Goal: Task Accomplishment & Management: Use online tool/utility

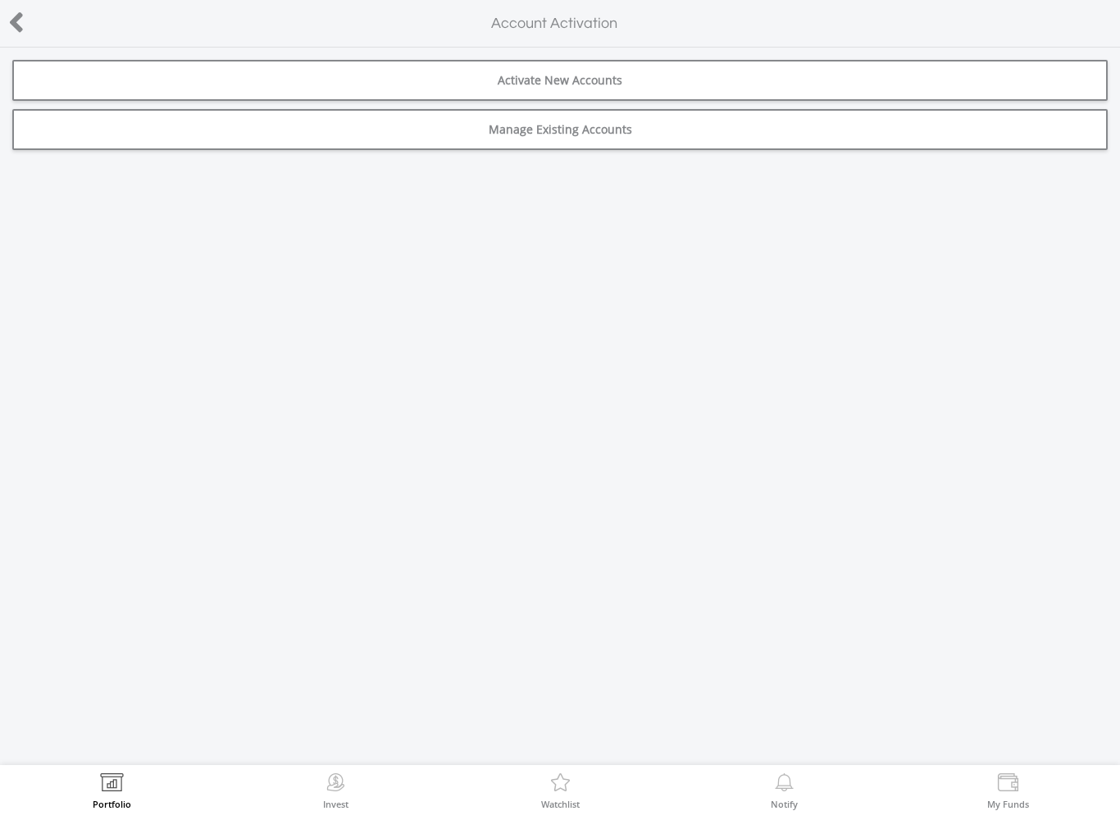
click at [1013, 75] on link "Activate New Accounts" at bounding box center [560, 80] width 1096 height 41
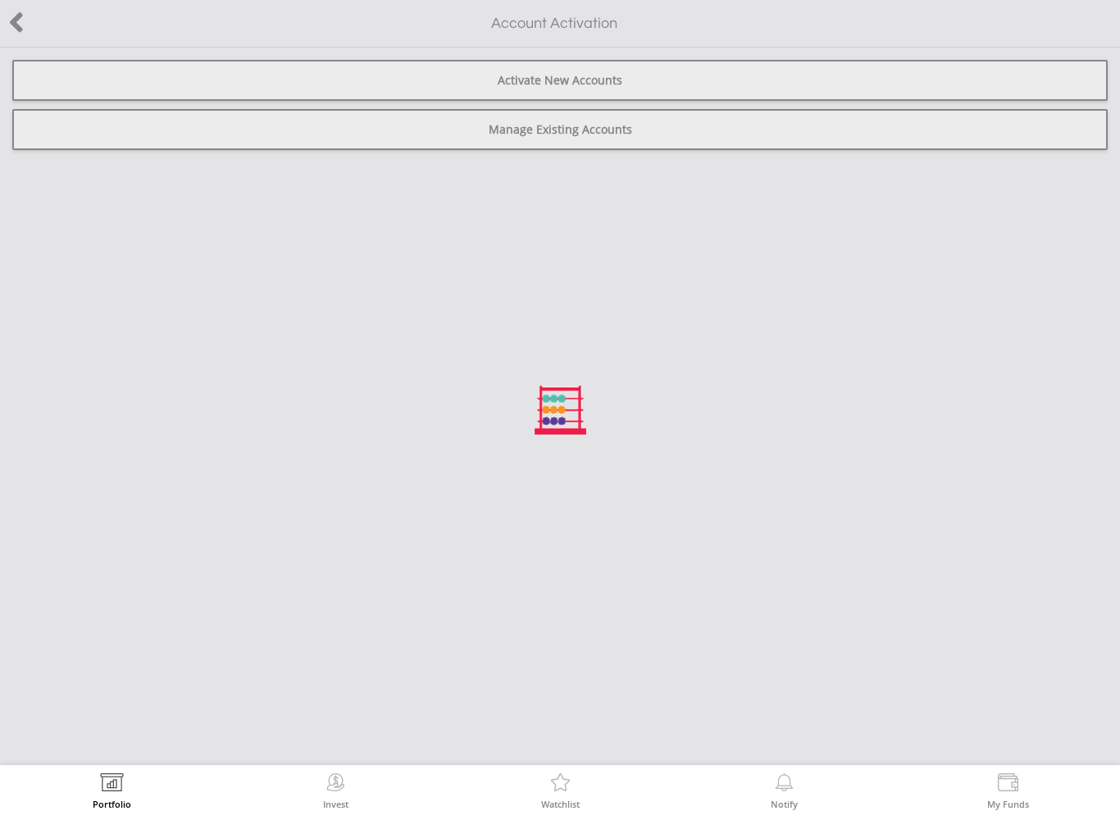
click at [113, 144] on div at bounding box center [560, 410] width 1120 height 820
click at [139, 128] on div at bounding box center [560, 410] width 1120 height 820
click at [568, 135] on div at bounding box center [560, 410] width 1120 height 820
click at [23, 20] on div at bounding box center [560, 410] width 1120 height 820
click at [12, 6] on div at bounding box center [560, 410] width 1120 height 820
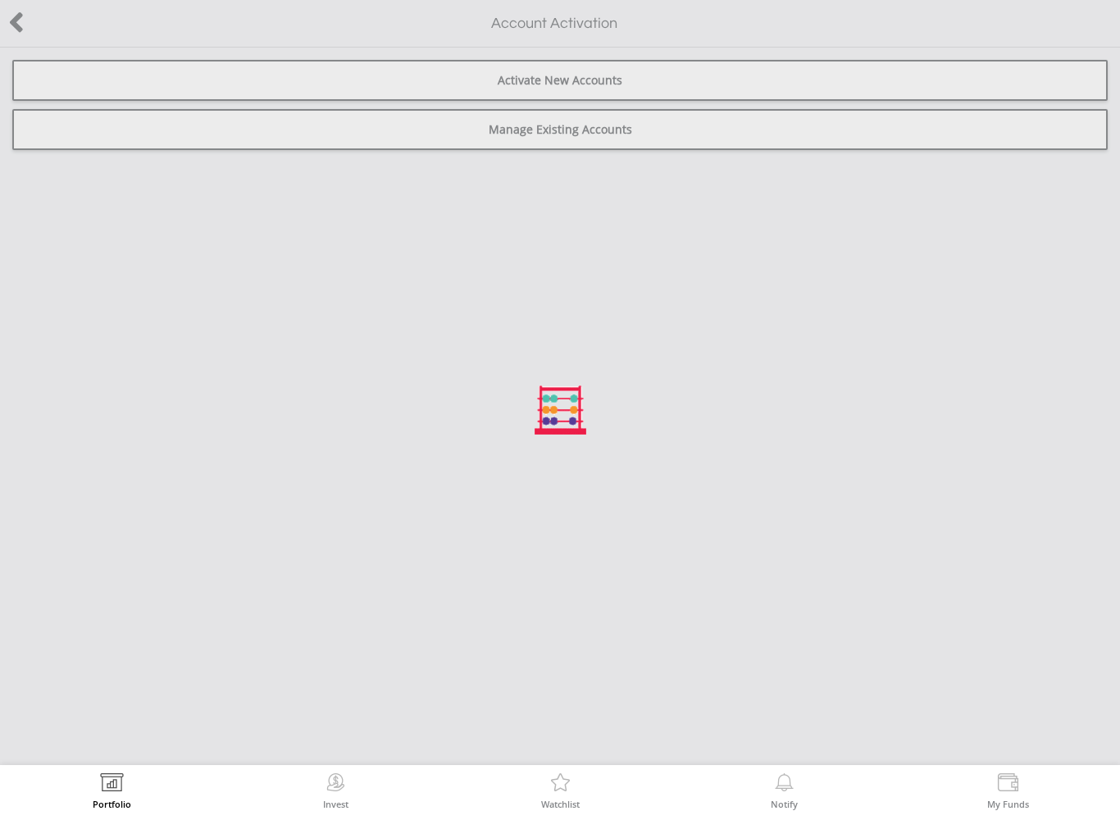
click at [114, 784] on img at bounding box center [111, 784] width 25 height 23
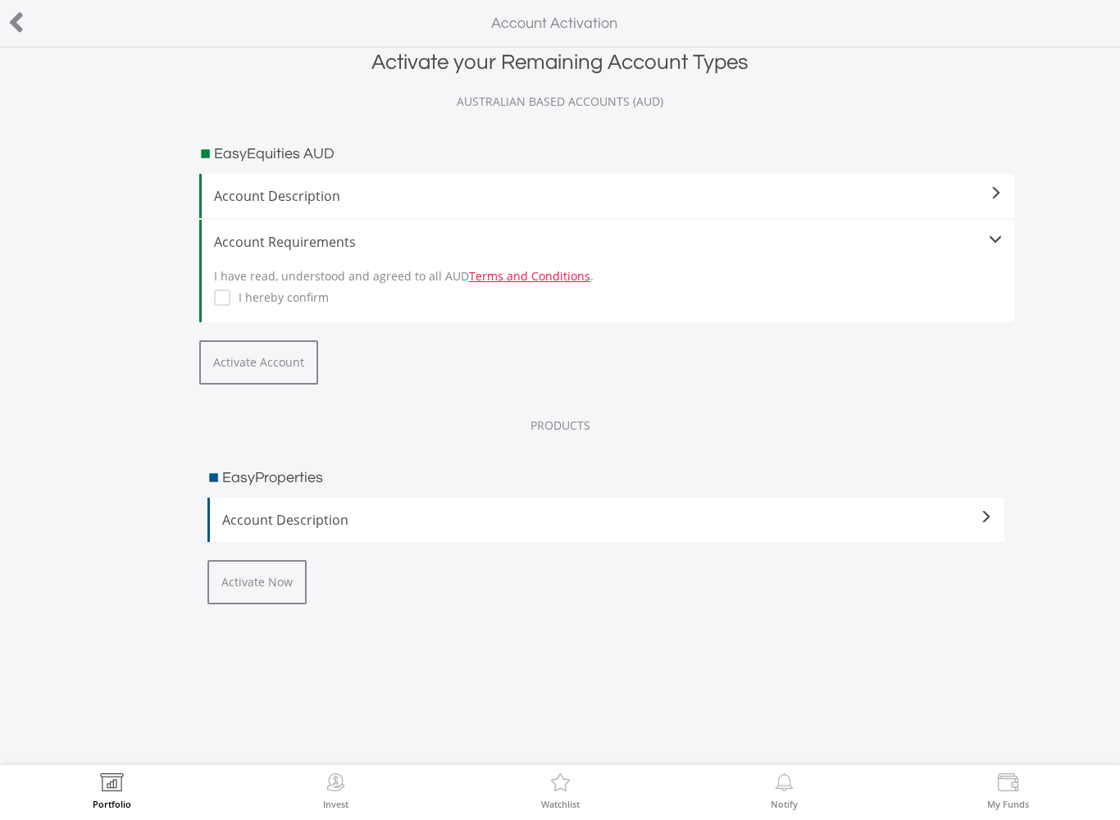
click at [526, 276] on link "Terms and Conditions" at bounding box center [529, 276] width 121 height 16
click at [249, 240] on div "Account Requirements" at bounding box center [608, 242] width 789 height 20
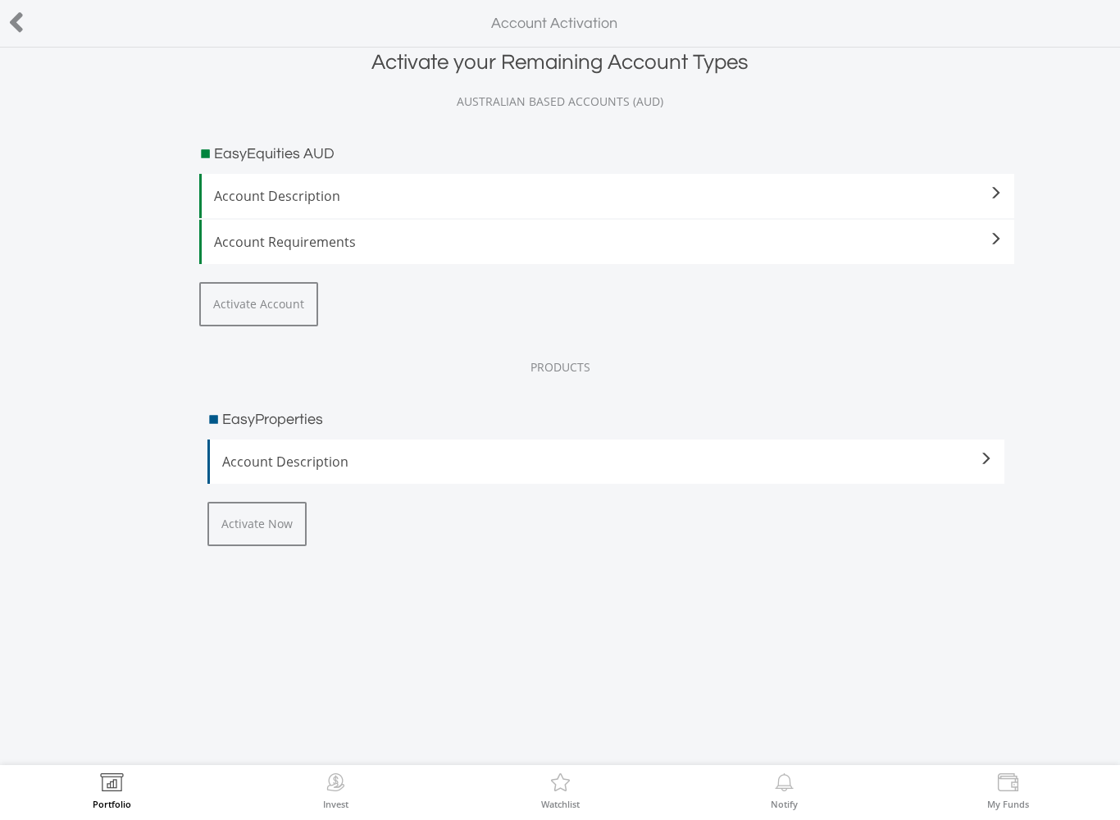
click at [992, 249] on div "Account Requirements" at bounding box center [608, 242] width 789 height 20
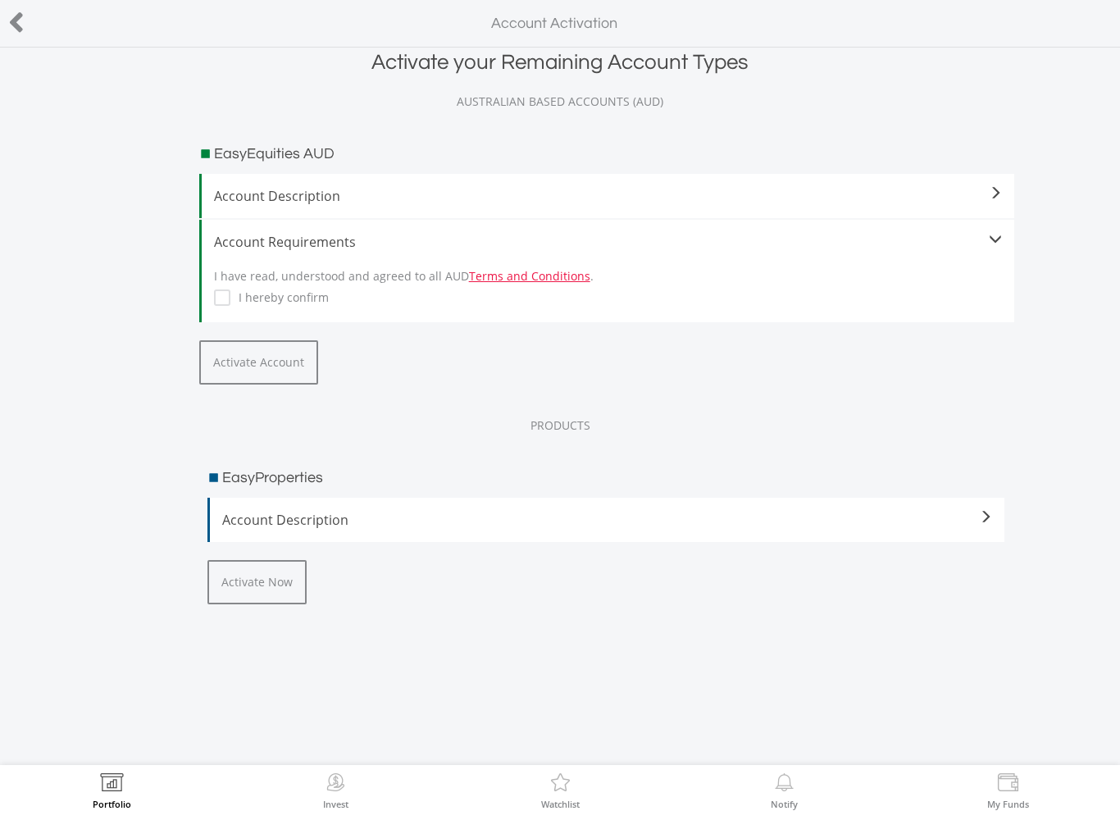
click at [21, 25] on icon at bounding box center [16, 23] width 16 height 32
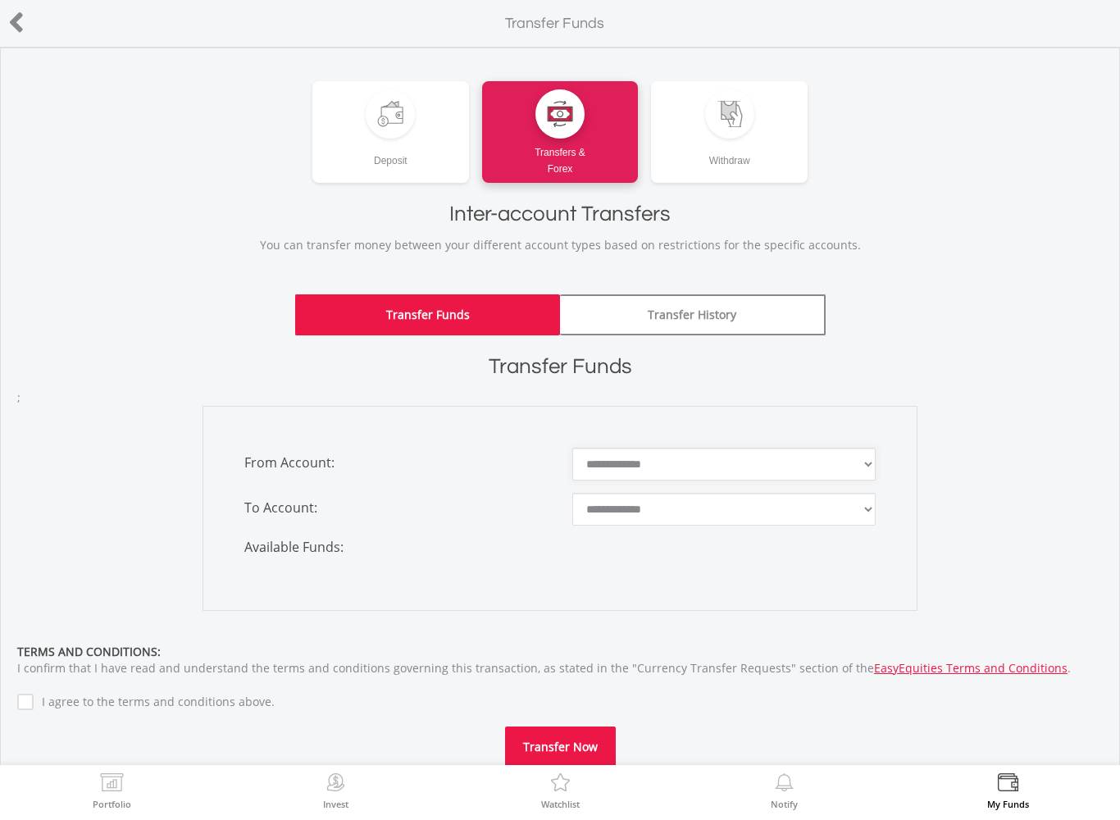
click at [872, 463] on select "**********" at bounding box center [723, 464] width 303 height 33
select select "********"
click at [866, 515] on select "**********" at bounding box center [723, 509] width 303 height 33
click at [378, 136] on link "Deposit" at bounding box center [390, 132] width 157 height 102
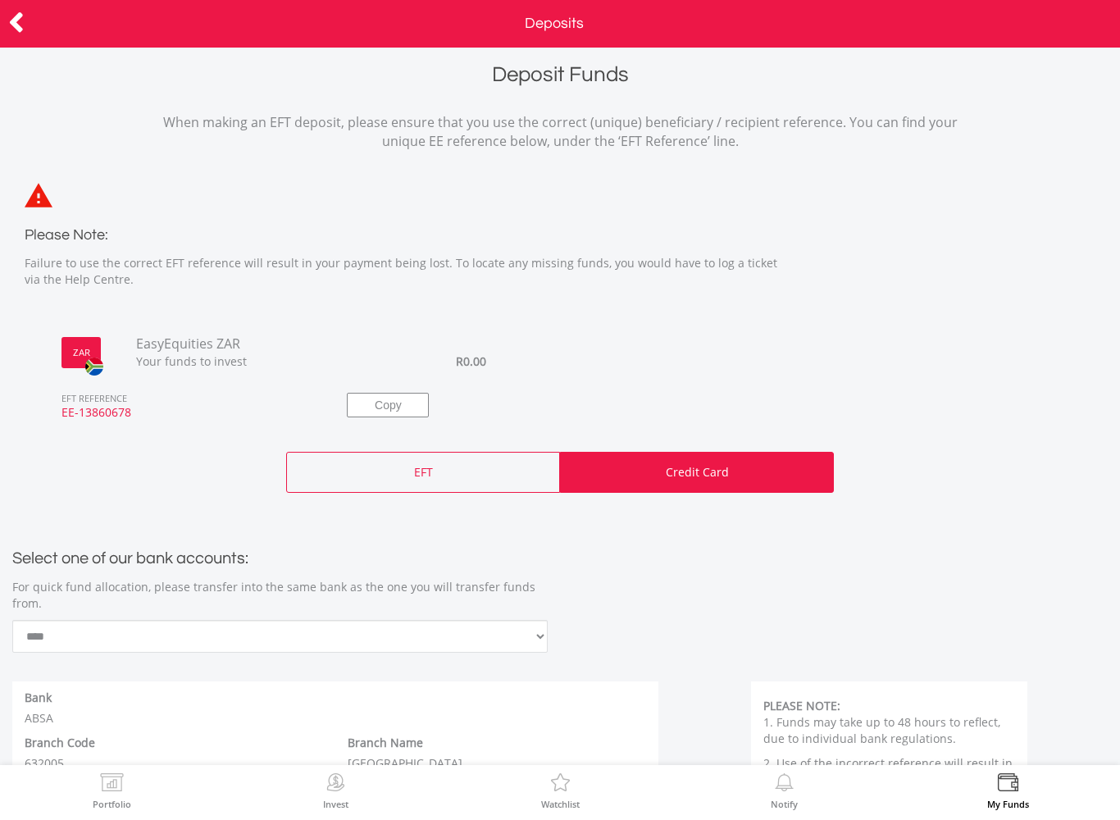
click at [22, 17] on icon at bounding box center [16, 23] width 16 height 32
